Goal: Information Seeking & Learning: Check status

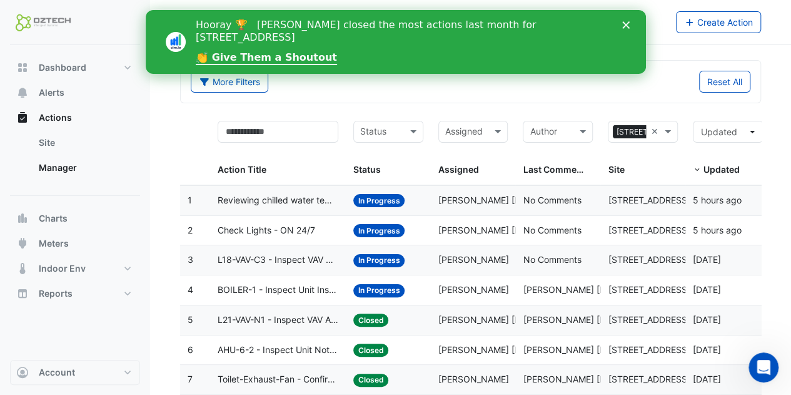
click at [309, 201] on span "Reviewing chilled water temp reset strategy" at bounding box center [278, 200] width 121 height 14
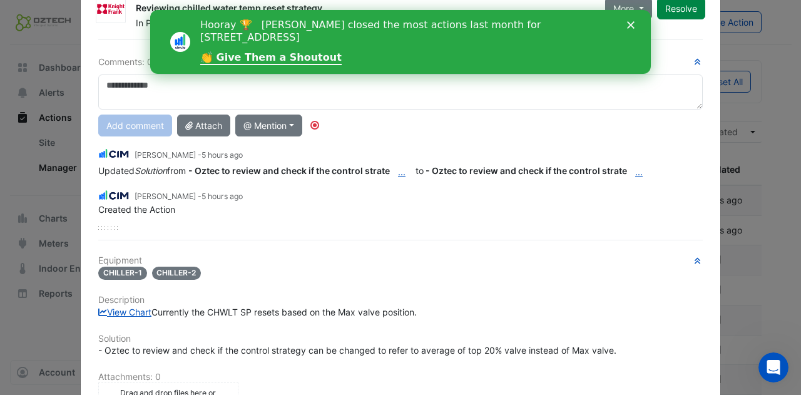
scroll to position [63, 0]
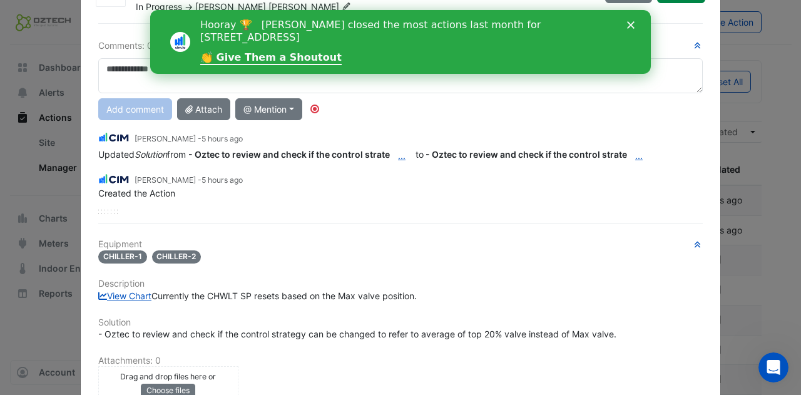
click at [634, 23] on icon "Close" at bounding box center [631, 25] width 8 height 8
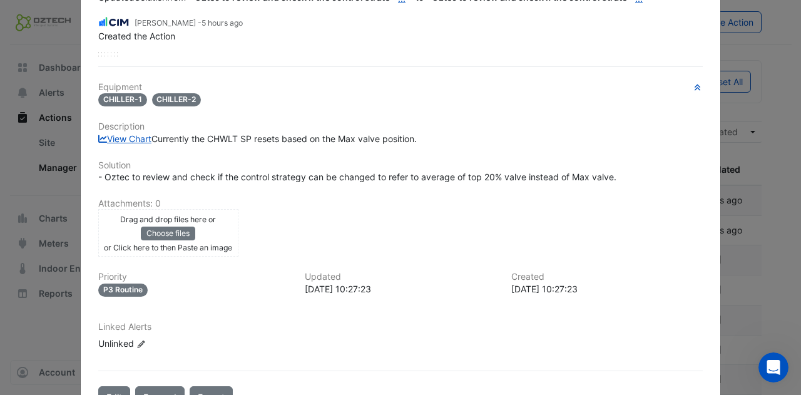
scroll to position [0, 0]
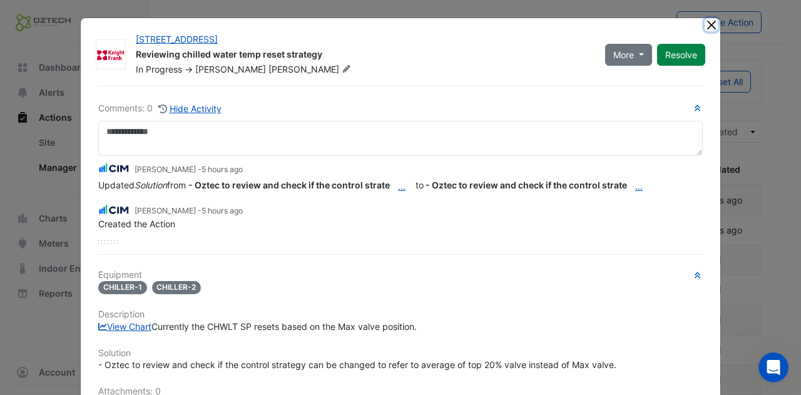
click at [704, 27] on button "Close" at bounding box center [710, 24] width 13 height 13
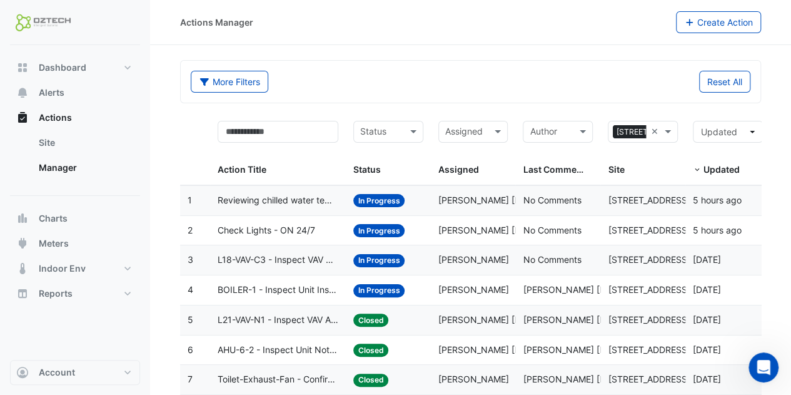
click at [266, 230] on span "Check Lights - ON 24/7" at bounding box center [267, 230] width 98 height 14
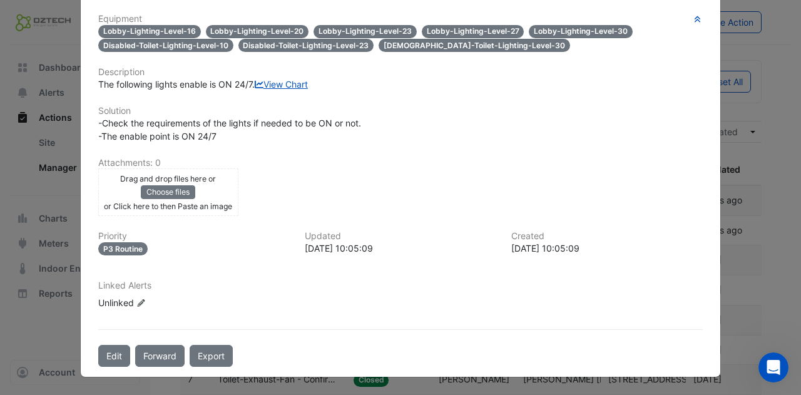
scroll to position [298, 0]
click at [255, 84] on link "View Chart" at bounding box center [281, 84] width 53 height 11
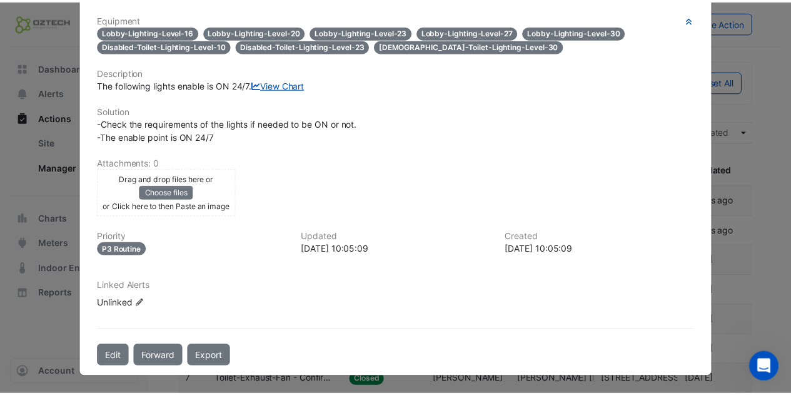
scroll to position [0, 0]
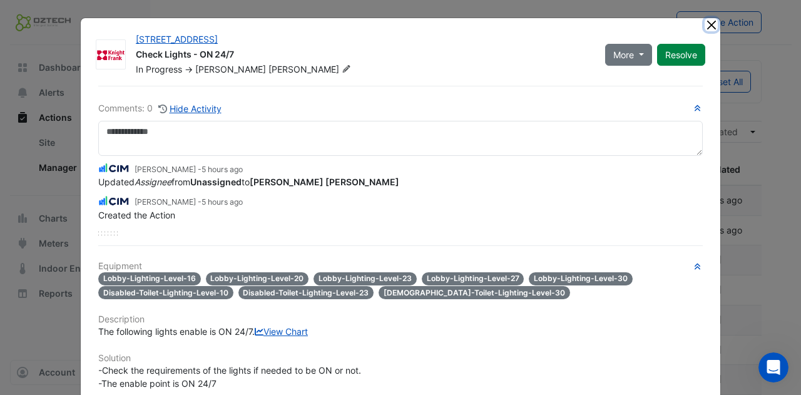
click at [708, 28] on button "Close" at bounding box center [710, 24] width 13 height 13
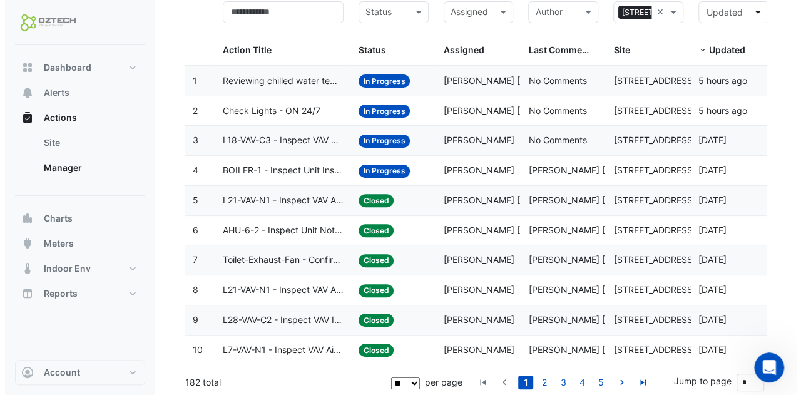
scroll to position [57, 0]
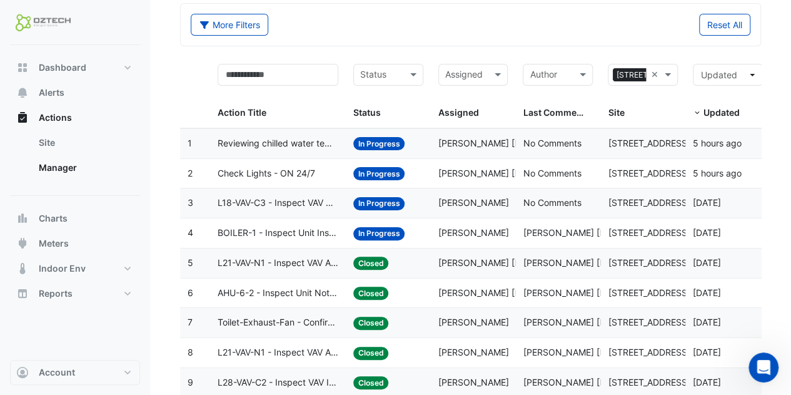
click at [313, 265] on span "L21-VAV-N1 - Inspect VAV Airflow Block" at bounding box center [278, 263] width 121 height 14
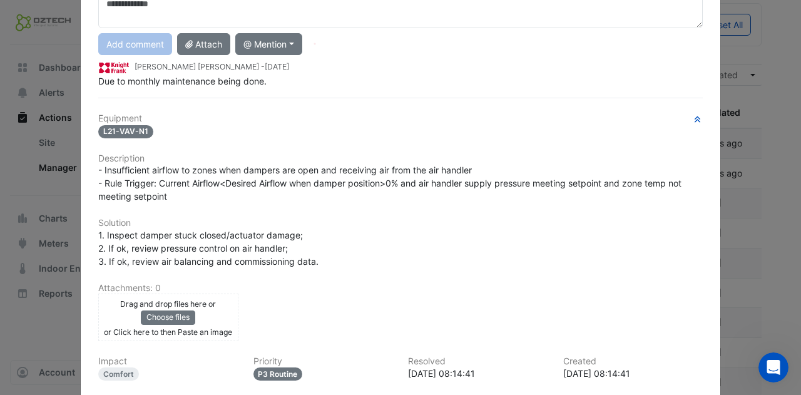
scroll to position [0, 0]
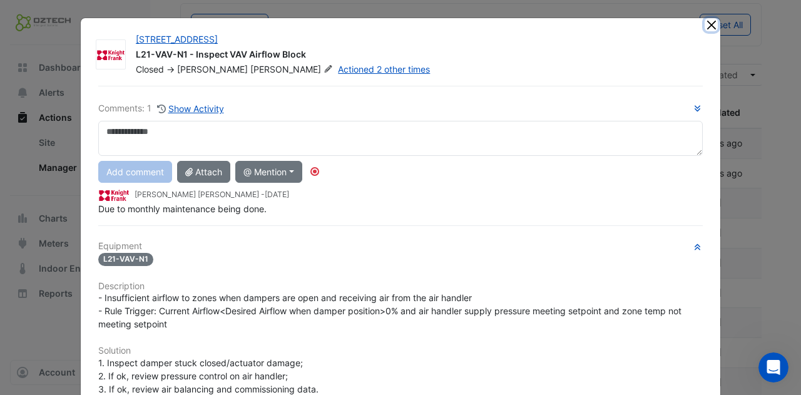
click at [705, 28] on button "Close" at bounding box center [710, 24] width 13 height 13
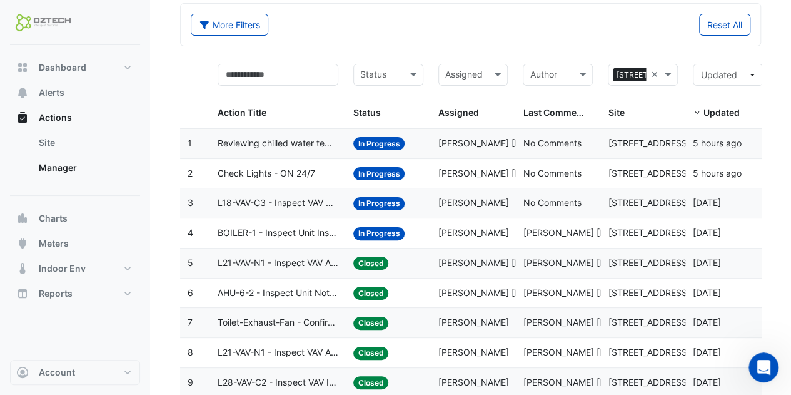
click at [321, 233] on span "BOILER-1 - Inspect Unit Insufficient Heating" at bounding box center [278, 233] width 121 height 14
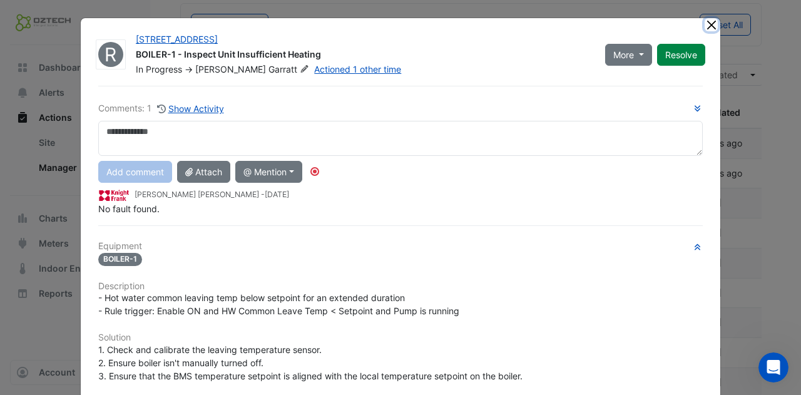
click at [710, 18] on button "Close" at bounding box center [710, 24] width 13 height 13
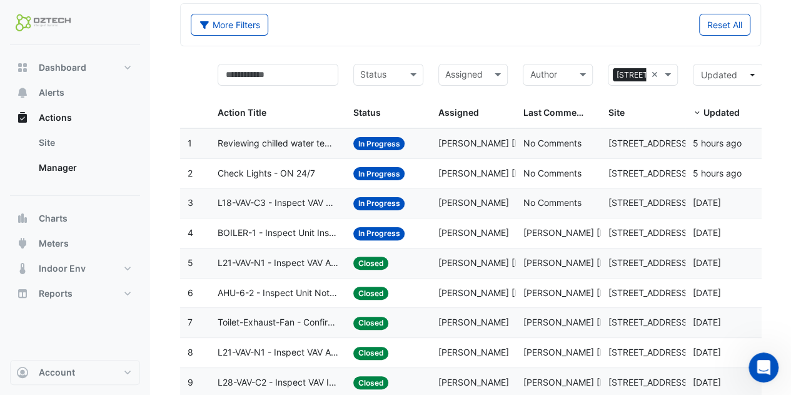
click at [314, 205] on span "L18-VAV-C3 - Inspect VAV Airflow Block" at bounding box center [278, 203] width 121 height 14
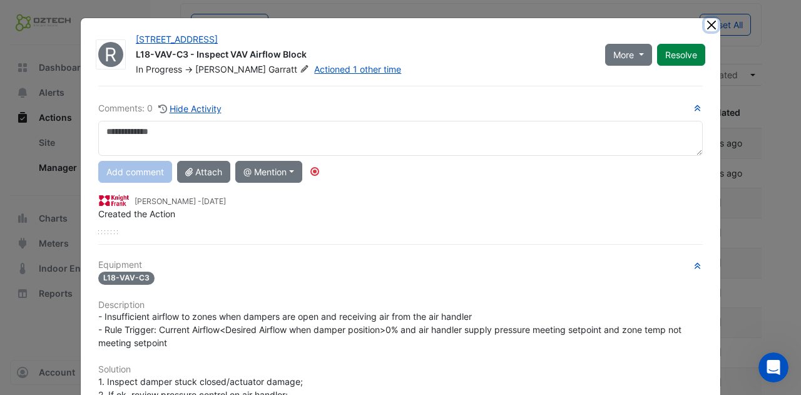
click at [704, 26] on button "Close" at bounding box center [710, 24] width 13 height 13
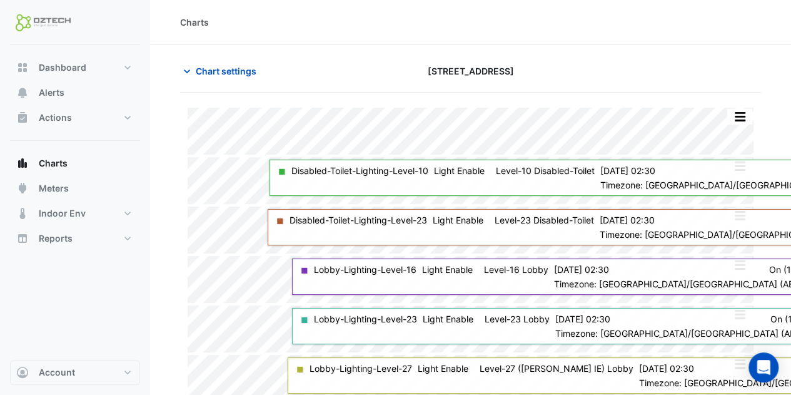
click at [355, 99] on div "Split by Equip Split None Print Save as JPEG Save as PNG Pivot Data Table Expor…" at bounding box center [470, 298] width 581 height 410
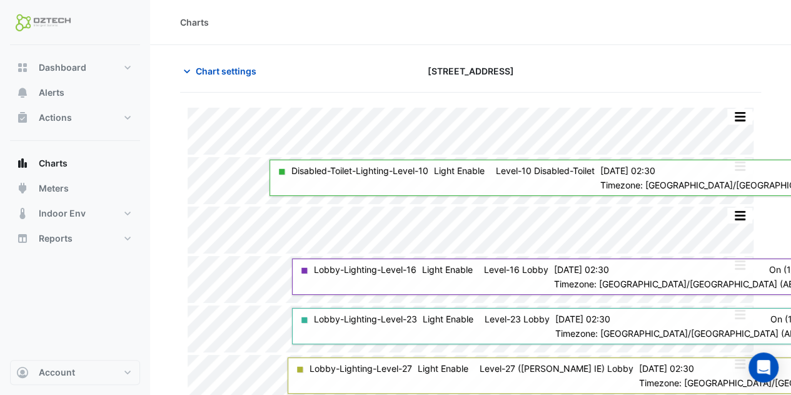
click at [335, 76] on div "Chart settings" at bounding box center [272, 71] width 199 height 22
